Goal: Find specific page/section: Find specific page/section

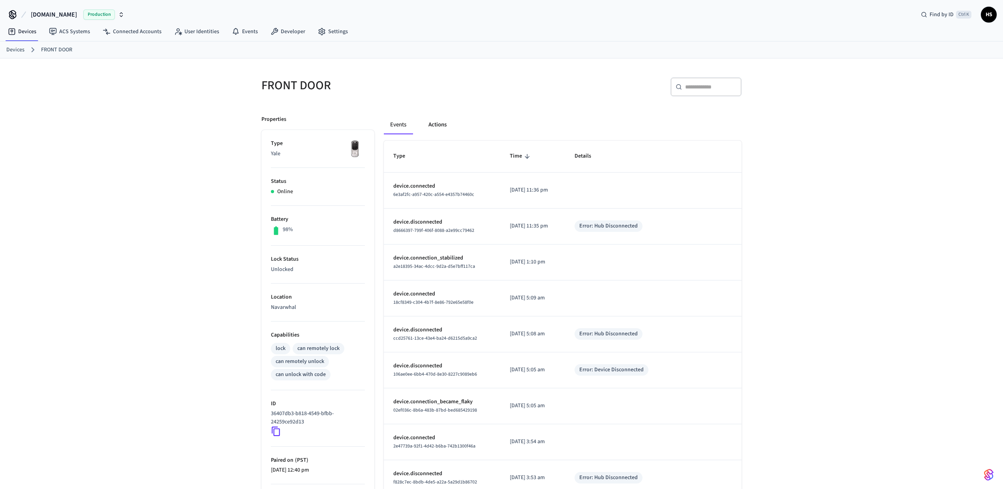
click at [441, 127] on button "Actions" at bounding box center [437, 124] width 31 height 19
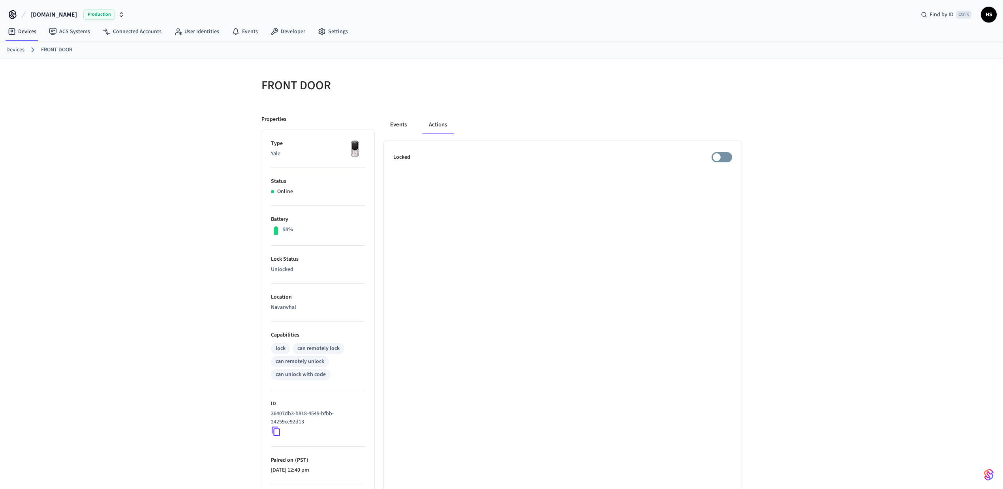
click at [403, 128] on button "Events" at bounding box center [398, 124] width 29 height 19
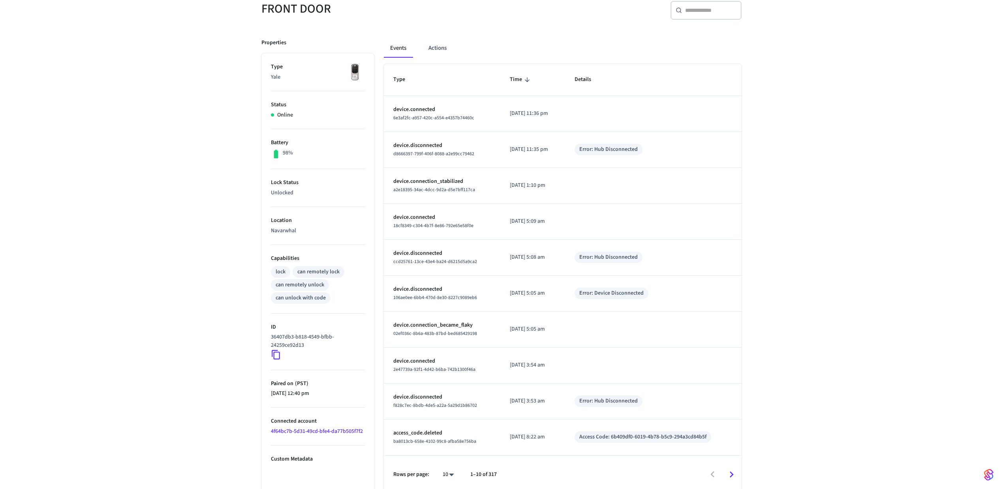
scroll to position [83, 0]
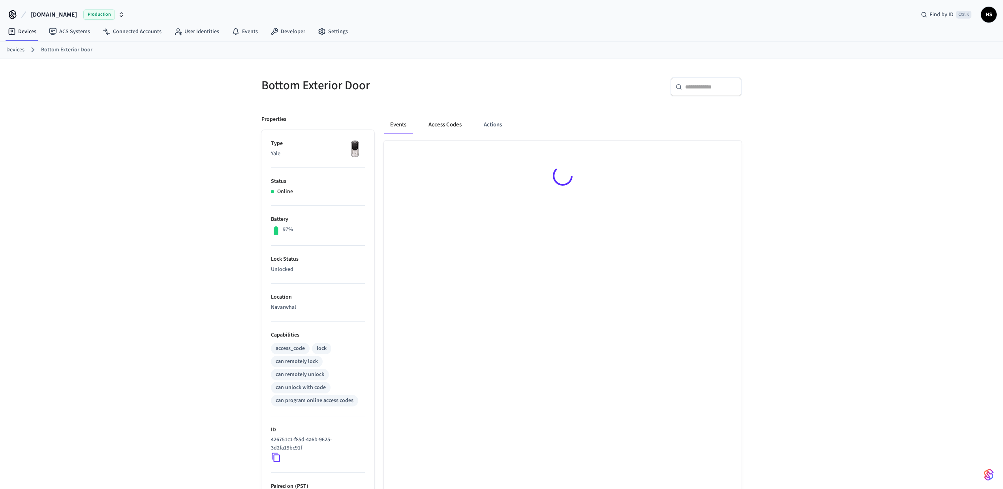
click at [445, 132] on button "Access Codes" at bounding box center [445, 124] width 46 height 19
click at [446, 124] on button "Access Codes" at bounding box center [445, 124] width 46 height 19
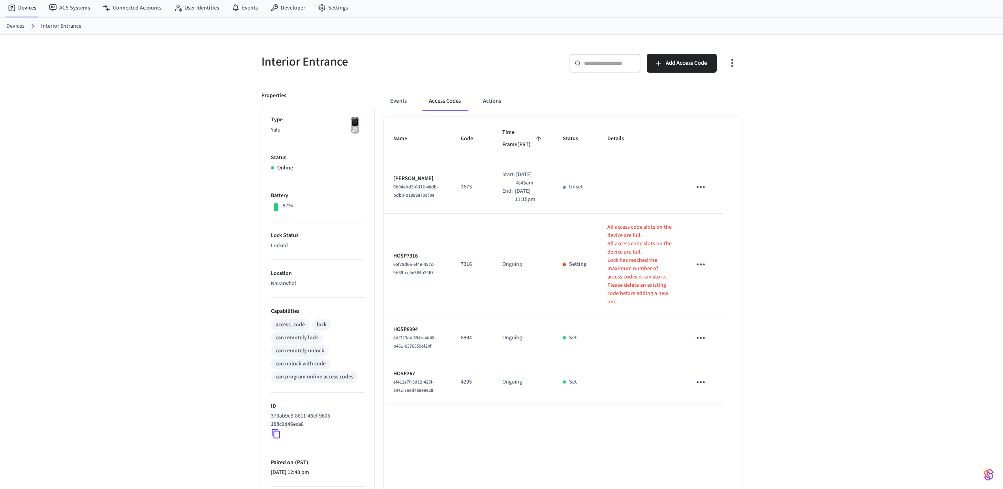
scroll to position [90, 0]
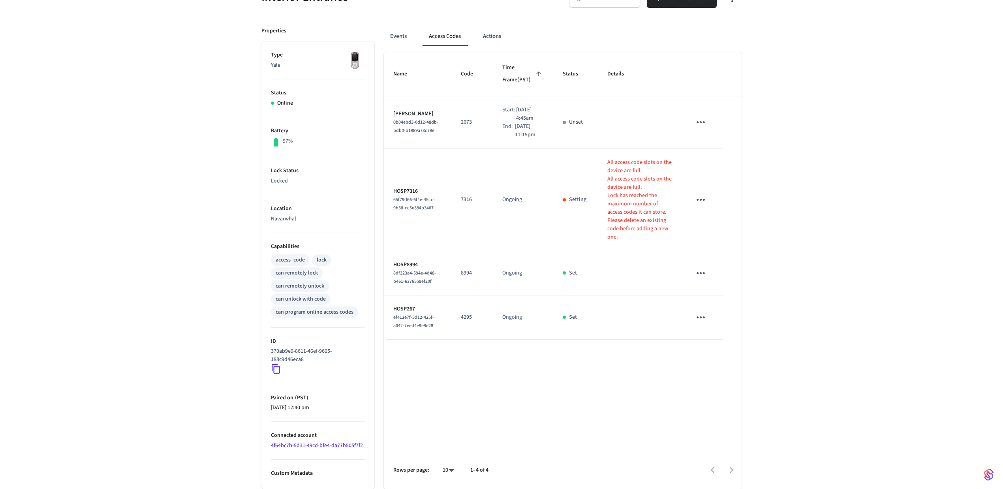
drag, startPoint x: 770, startPoint y: 212, endPoint x: 768, endPoint y: 204, distance: 7.7
click at [770, 211] on div "Interior Entrance ​ ​ Add Access Code Properties Type Yale Status Online Batter…" at bounding box center [501, 229] width 1003 height 519
